Goal: Information Seeking & Learning: Learn about a topic

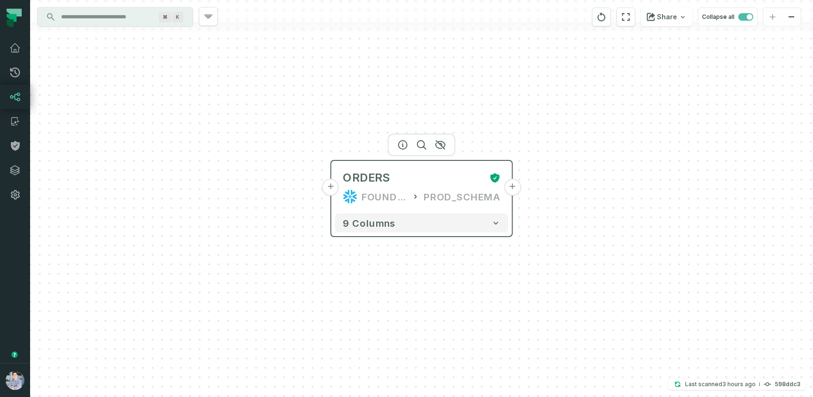
click at [331, 189] on button "+" at bounding box center [330, 187] width 17 height 17
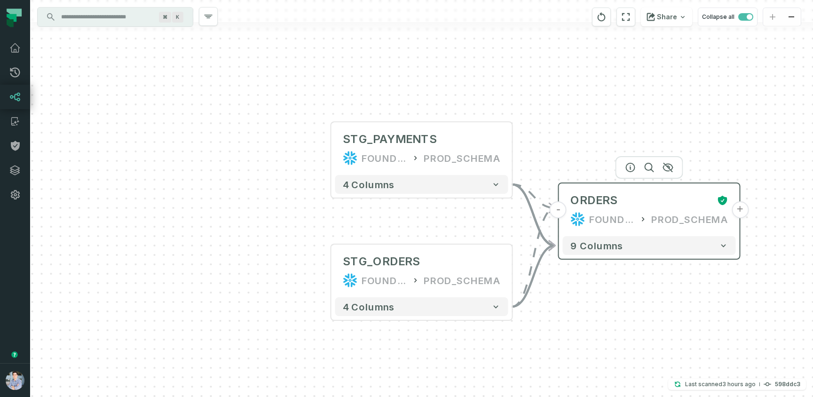
click at [600, 214] on div "FOUNDATIONAL_DB" at bounding box center [612, 219] width 46 height 15
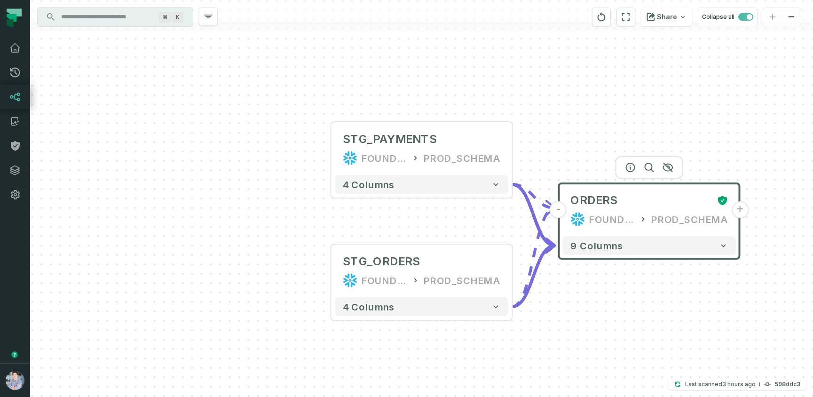
click at [742, 216] on button "+" at bounding box center [740, 209] width 17 height 17
click at [740, 205] on button "+" at bounding box center [739, 209] width 17 height 17
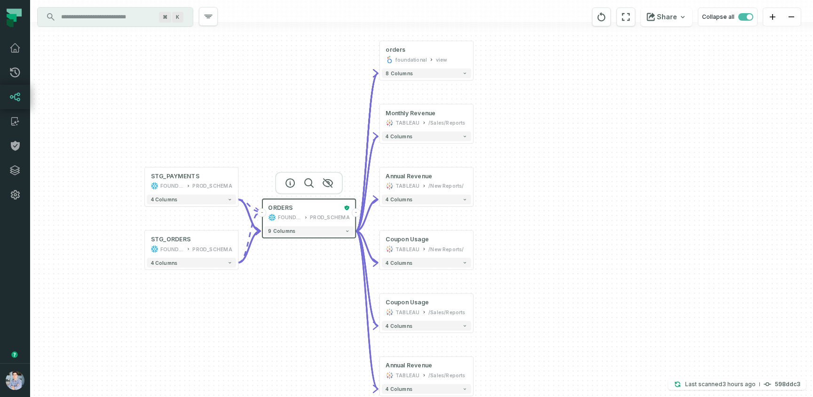
drag, startPoint x: 618, startPoint y: 319, endPoint x: 615, endPoint y: 299, distance: 19.9
click at [615, 299] on div "+ orders foundational view + 8 columns + Monthly Revenue TABLEAU /Sales/Reports…" at bounding box center [421, 198] width 783 height 397
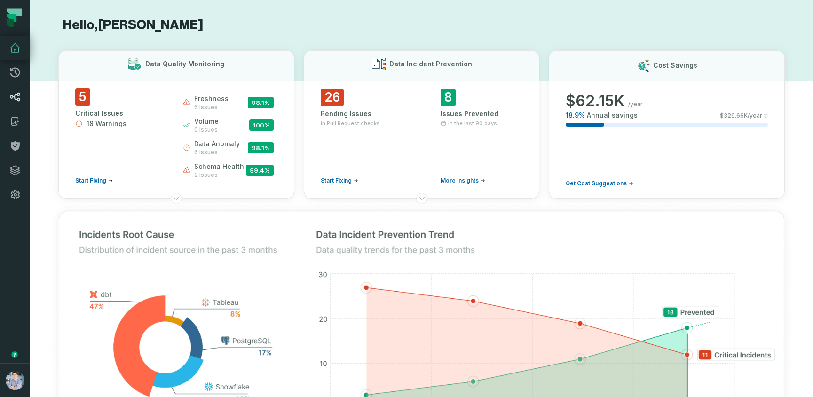
click at [14, 99] on icon at bounding box center [14, 96] width 11 height 11
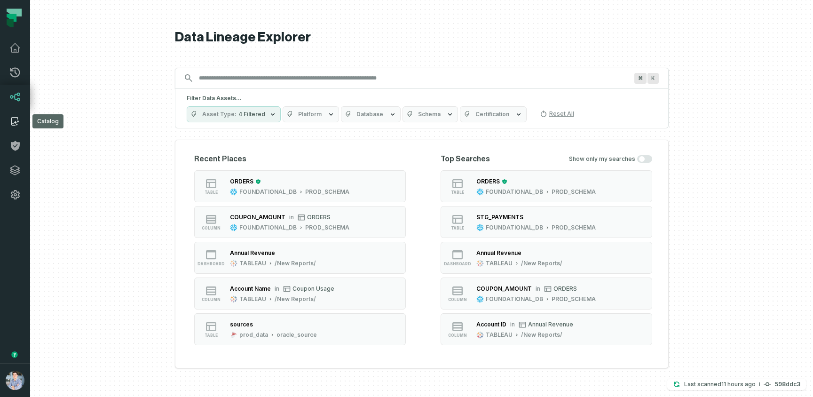
click at [14, 119] on icon at bounding box center [14, 121] width 11 height 11
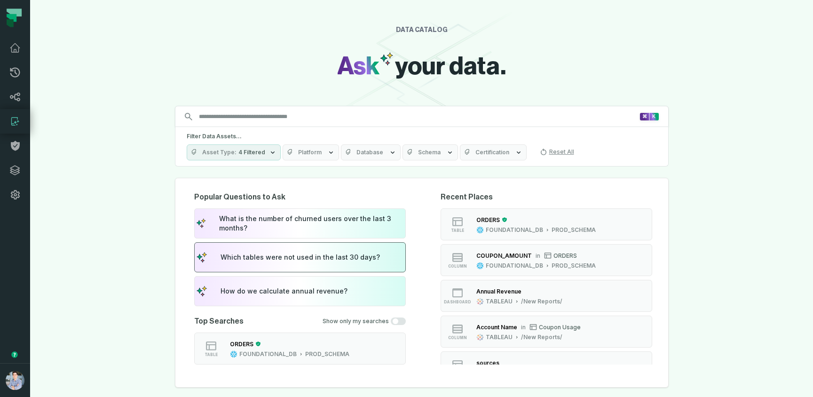
click at [252, 252] on button "Which tables were not used in the last 30 days?" at bounding box center [300, 257] width 212 height 30
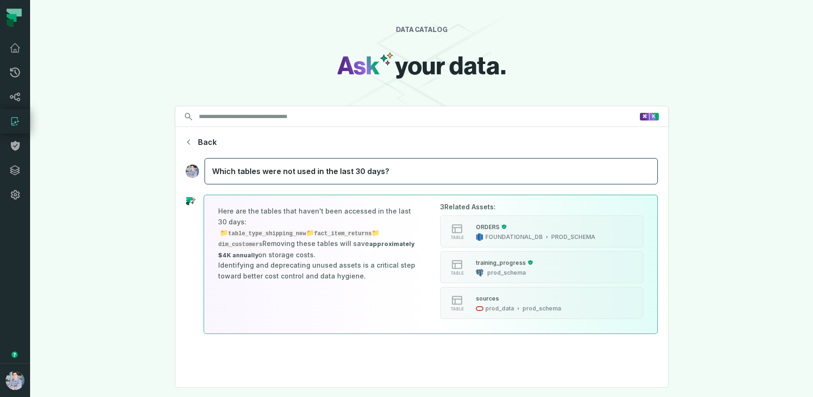
click at [189, 141] on icon "button" at bounding box center [189, 142] width 8 height 8
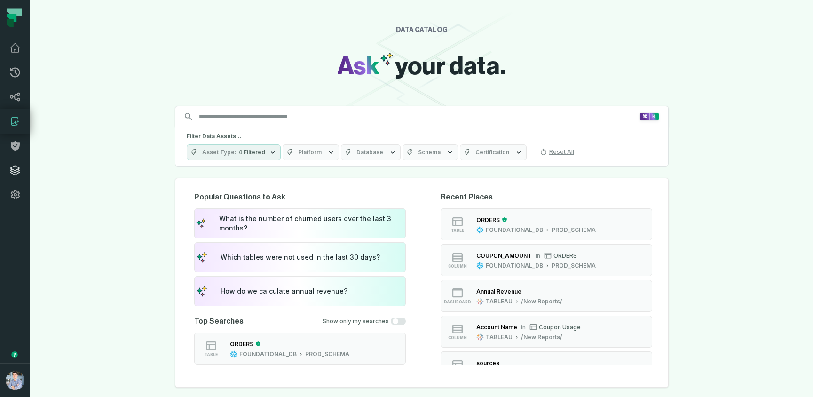
click at [15, 166] on icon at bounding box center [14, 170] width 11 height 11
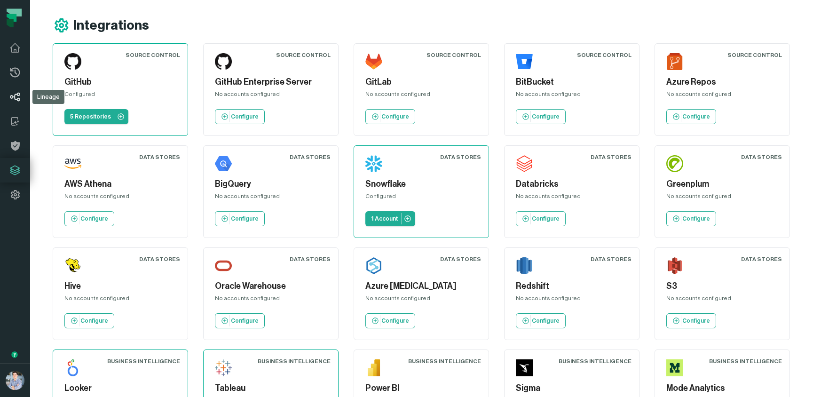
click at [15, 100] on icon at bounding box center [14, 96] width 11 height 11
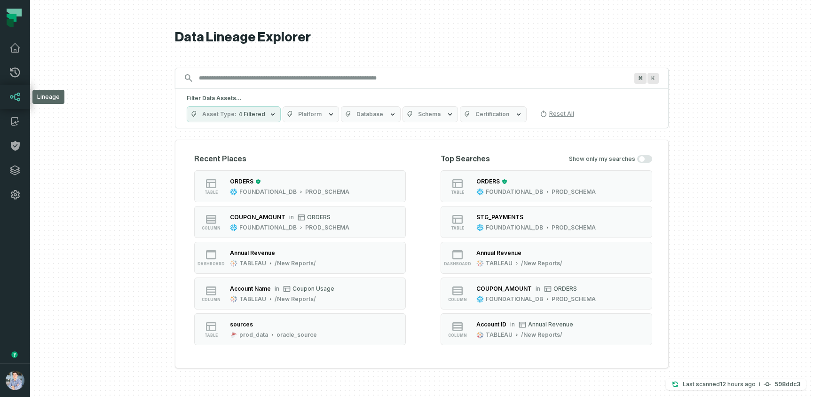
click at [16, 96] on icon at bounding box center [14, 96] width 11 height 11
click at [16, 121] on icon at bounding box center [14, 121] width 11 height 11
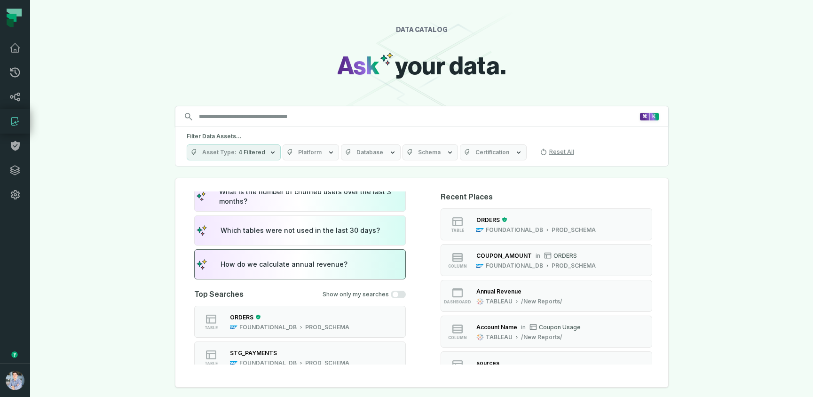
scroll to position [21, 0]
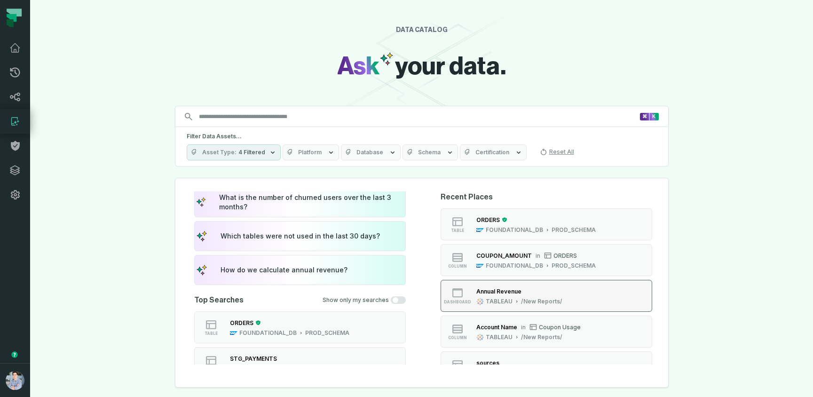
click at [540, 294] on div "Annual Revenue" at bounding box center [519, 290] width 86 height 9
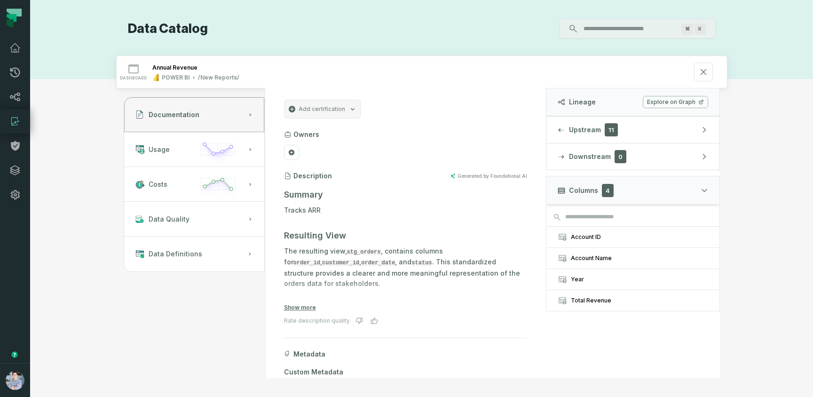
scroll to position [32, 0]
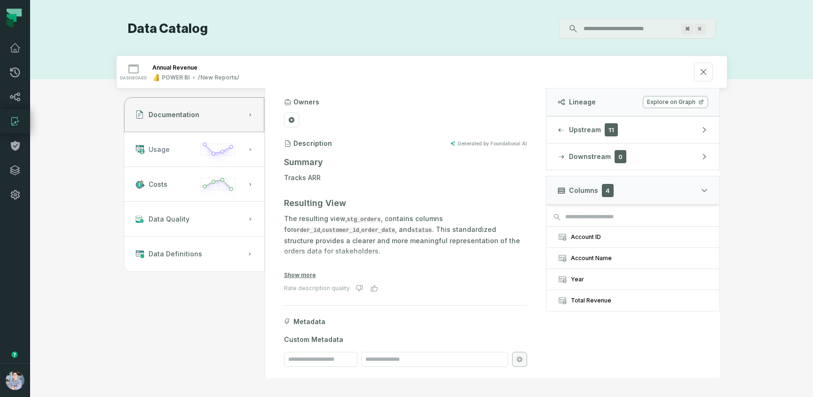
click at [163, 147] on span "Usage" at bounding box center [159, 149] width 21 height 9
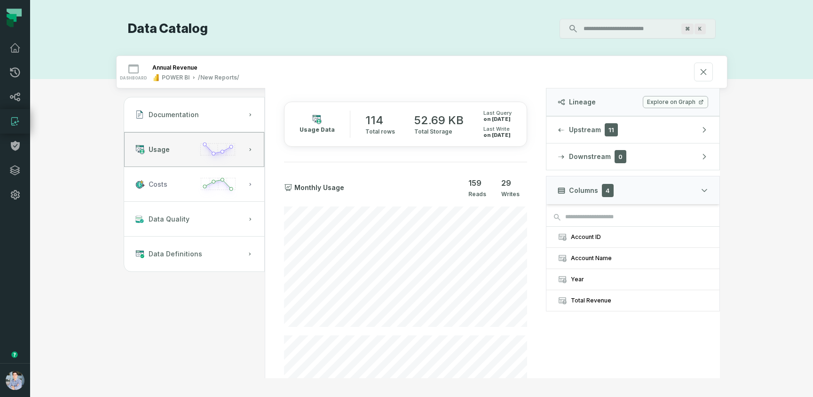
click at [156, 174] on button "Costs" at bounding box center [194, 184] width 140 height 35
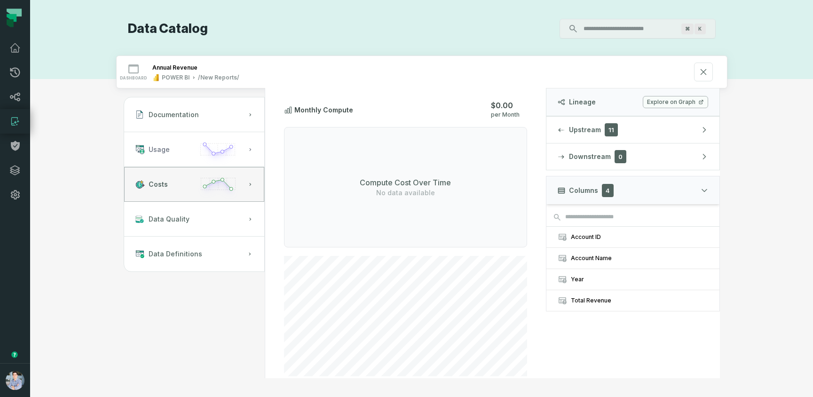
click at [157, 156] on button "Usage" at bounding box center [194, 149] width 140 height 35
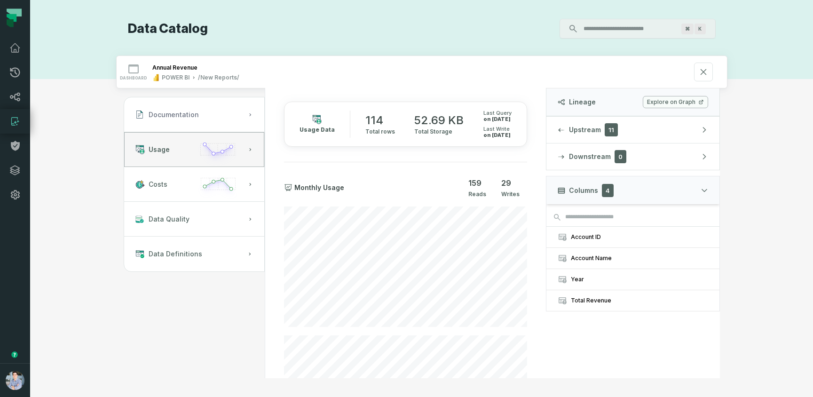
click at [161, 123] on button "Documentation" at bounding box center [194, 114] width 140 height 35
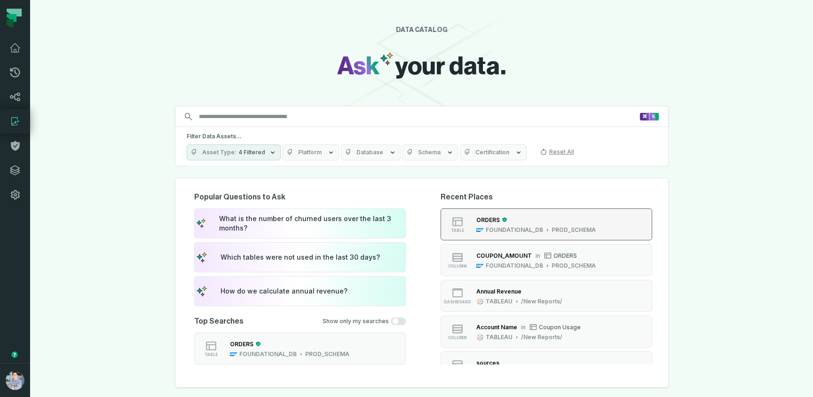
click at [531, 222] on div "ORDERS" at bounding box center [535, 219] width 119 height 9
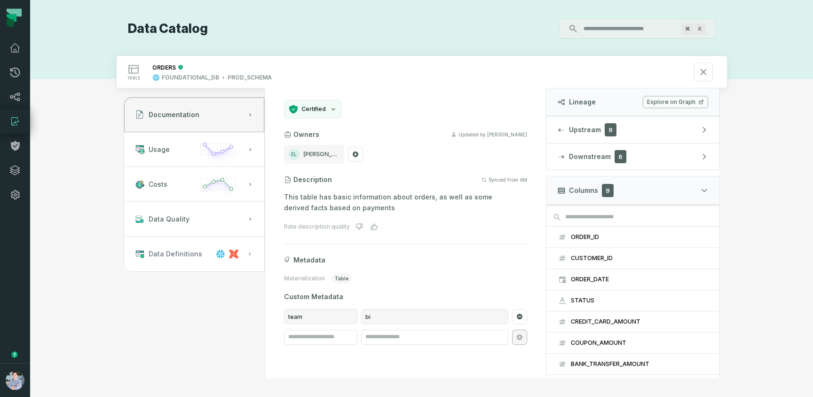
click at [169, 252] on span "Data Definitions" at bounding box center [176, 253] width 54 height 9
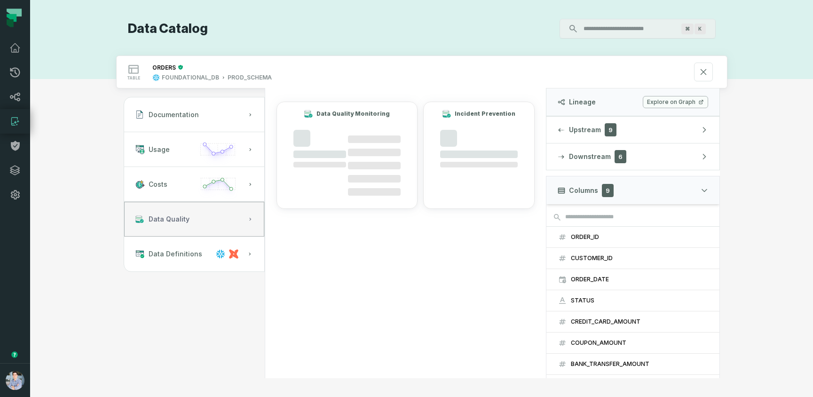
click at [174, 222] on span "Data Quality" at bounding box center [169, 218] width 41 height 9
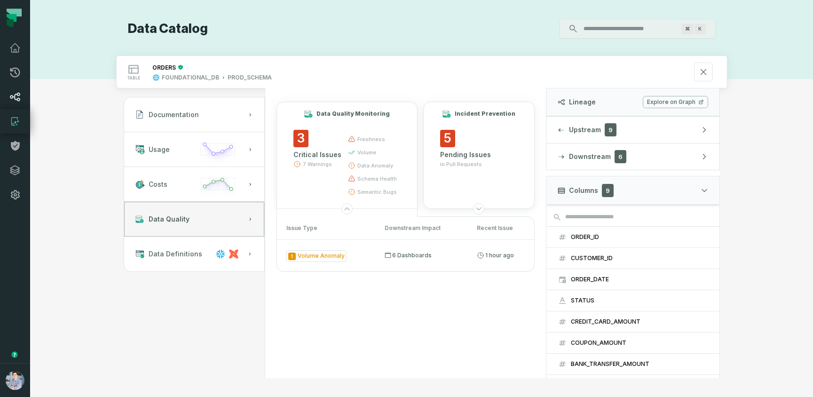
click at [16, 99] on icon at bounding box center [14, 96] width 11 height 11
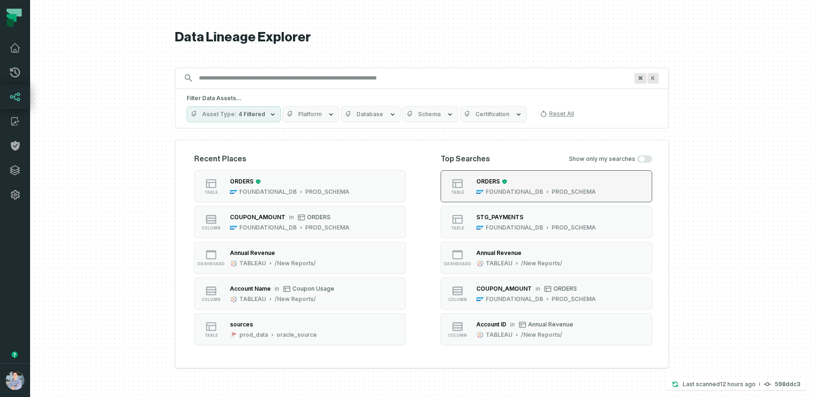
click at [517, 189] on div "FOUNDATIONAL_DB" at bounding box center [514, 192] width 57 height 8
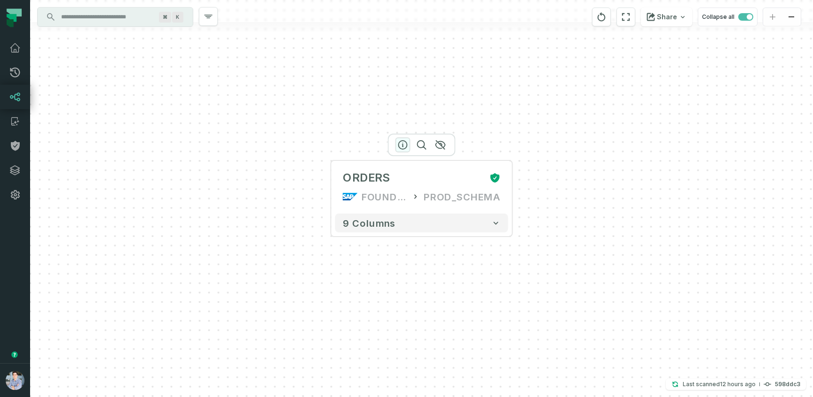
click at [399, 143] on icon "button" at bounding box center [402, 144] width 11 height 11
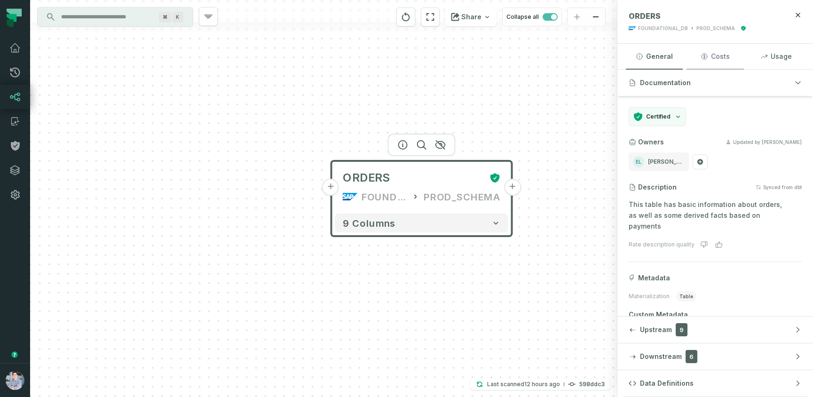
click at [715, 57] on button "Costs" at bounding box center [714, 56] width 57 height 25
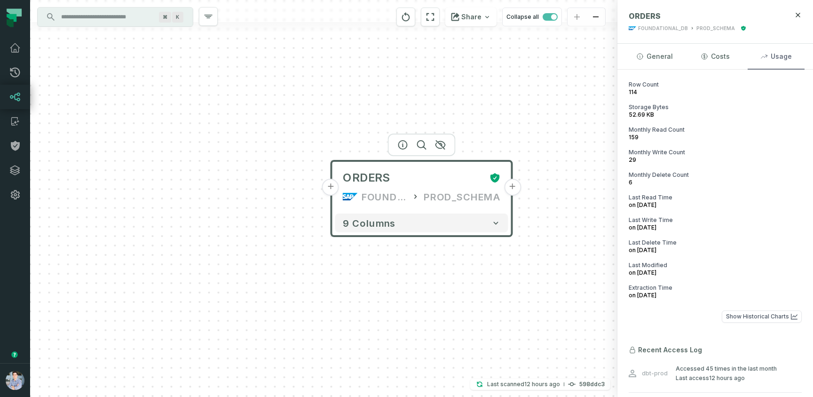
click at [775, 54] on button "Usage" at bounding box center [776, 56] width 57 height 25
click at [654, 54] on button "General" at bounding box center [654, 56] width 57 height 25
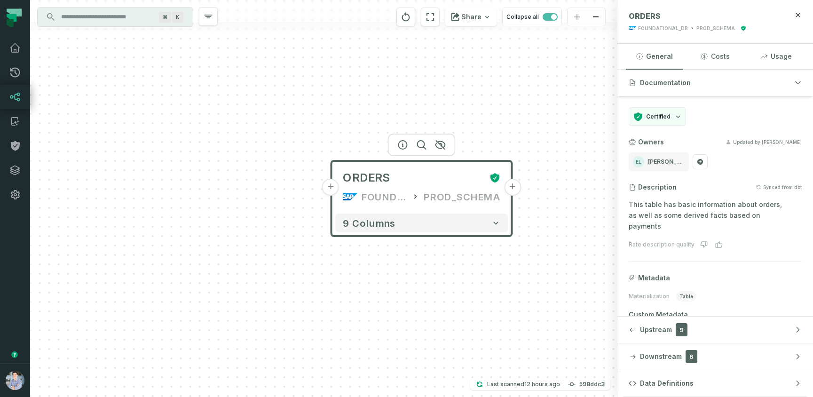
scroll to position [47, 0]
